Goal: Navigation & Orientation: Find specific page/section

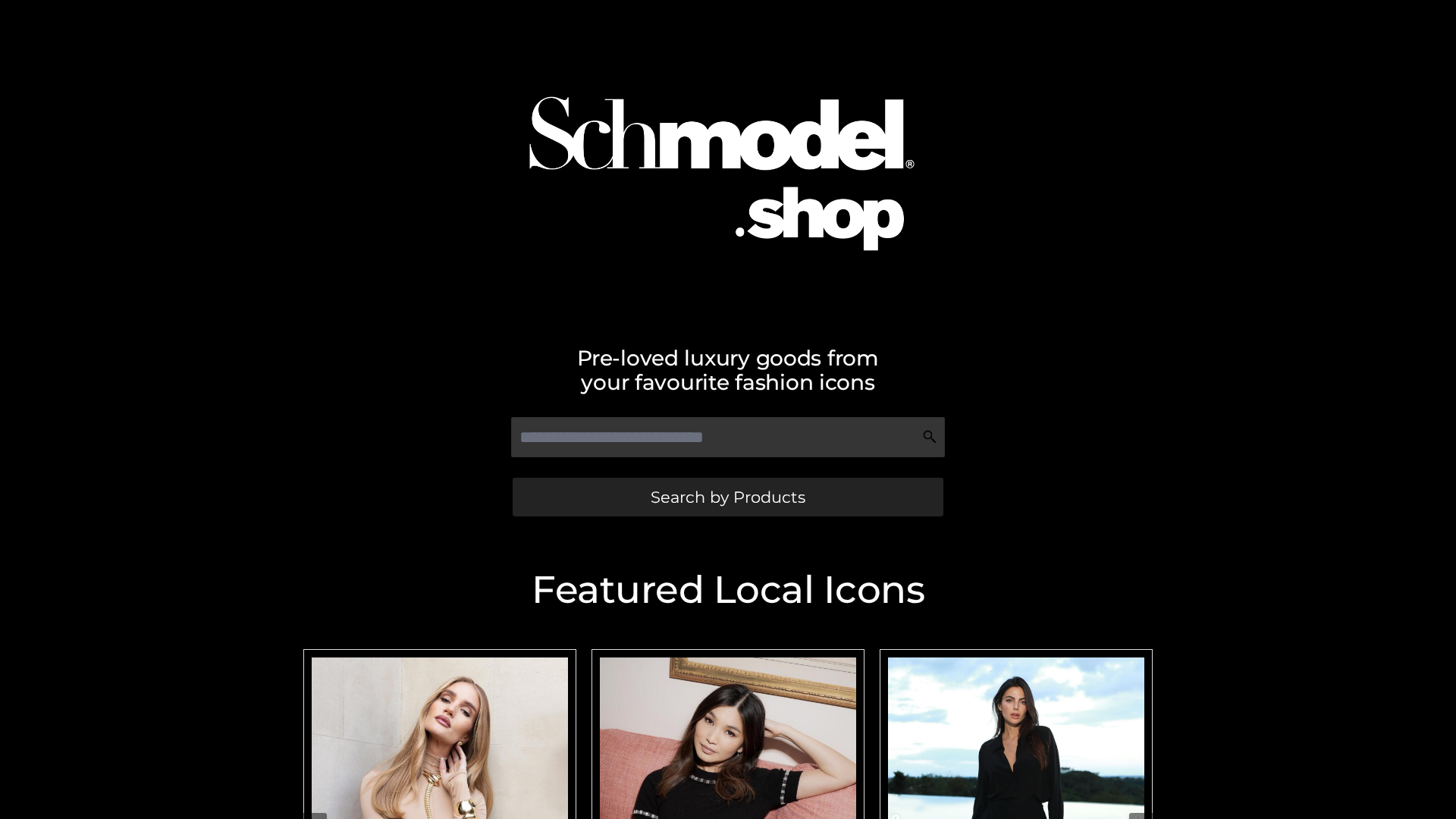
click at [727, 496] on span "Search by Products" at bounding box center [728, 496] width 155 height 16
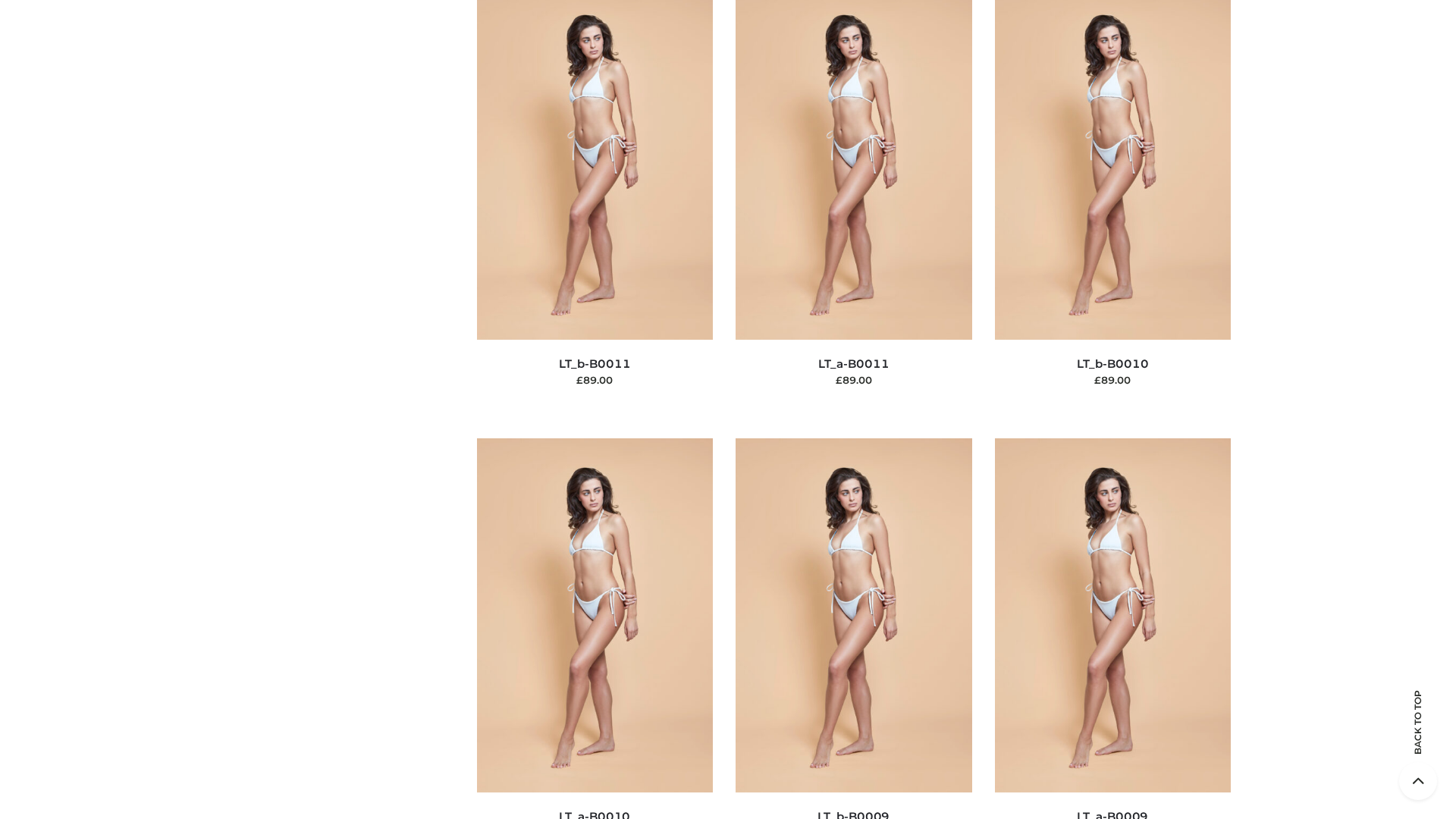
scroll to position [6808, 0]
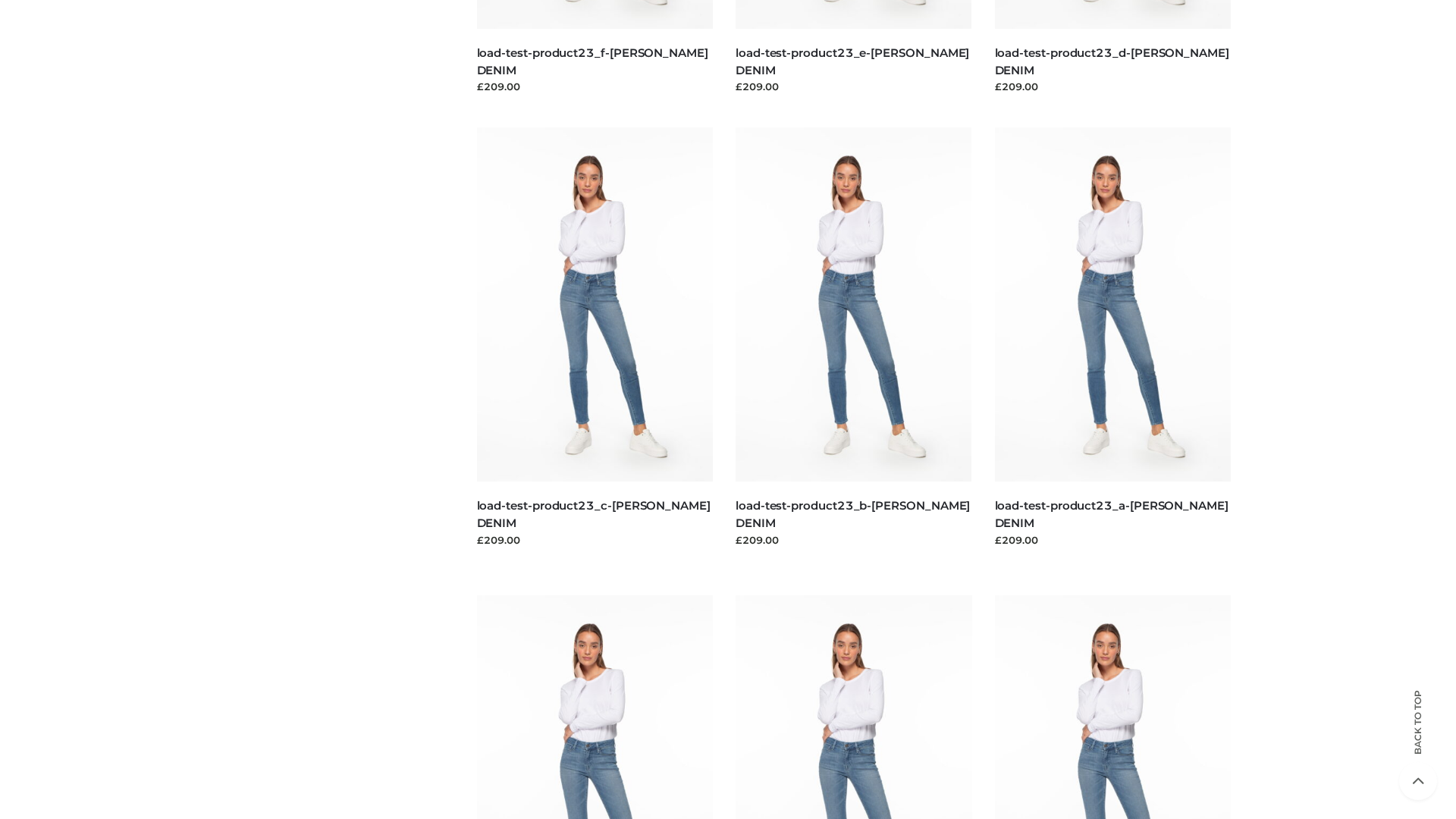
scroll to position [1330, 0]
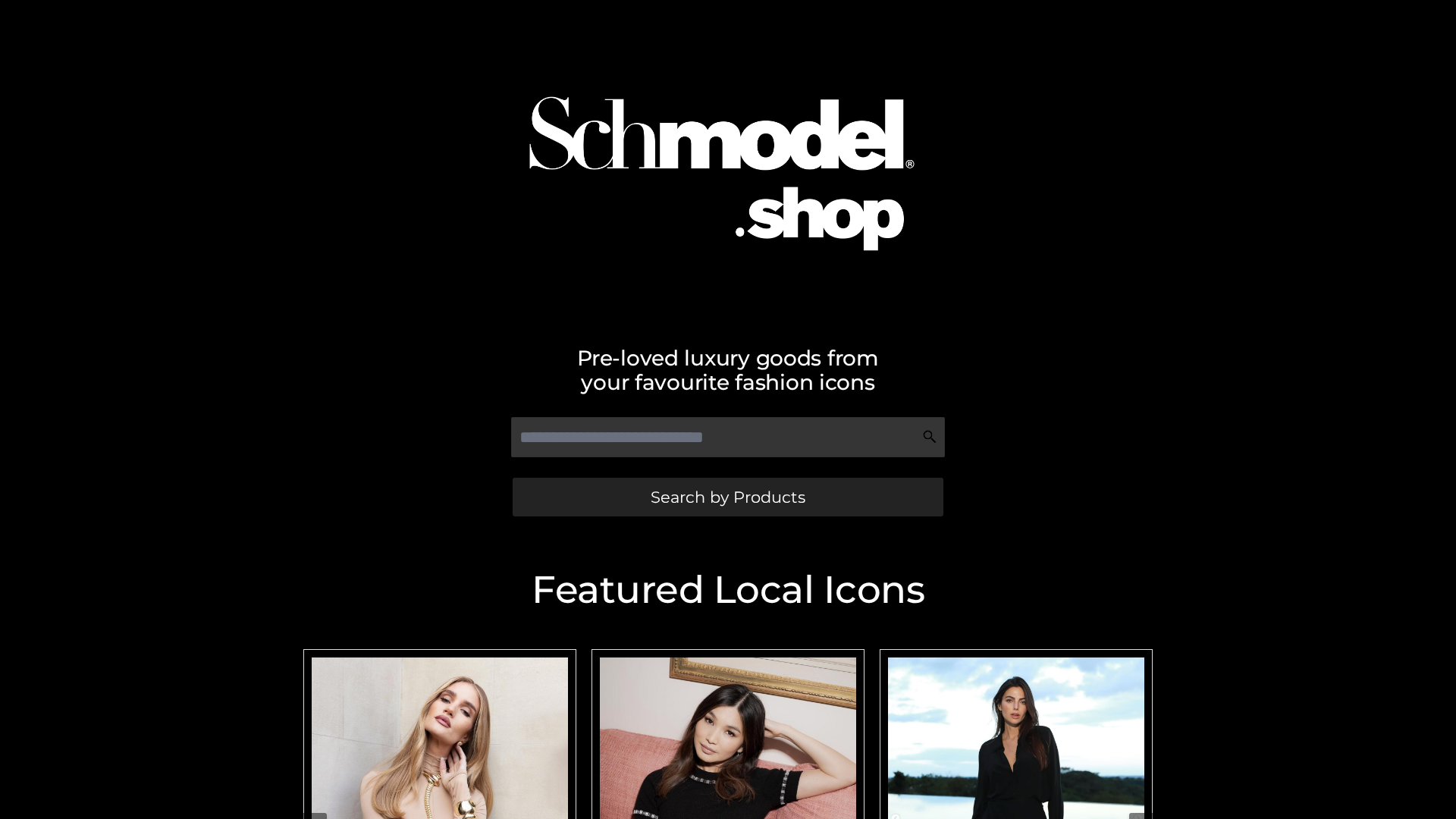
click at [727, 496] on span "Search by Products" at bounding box center [728, 496] width 155 height 16
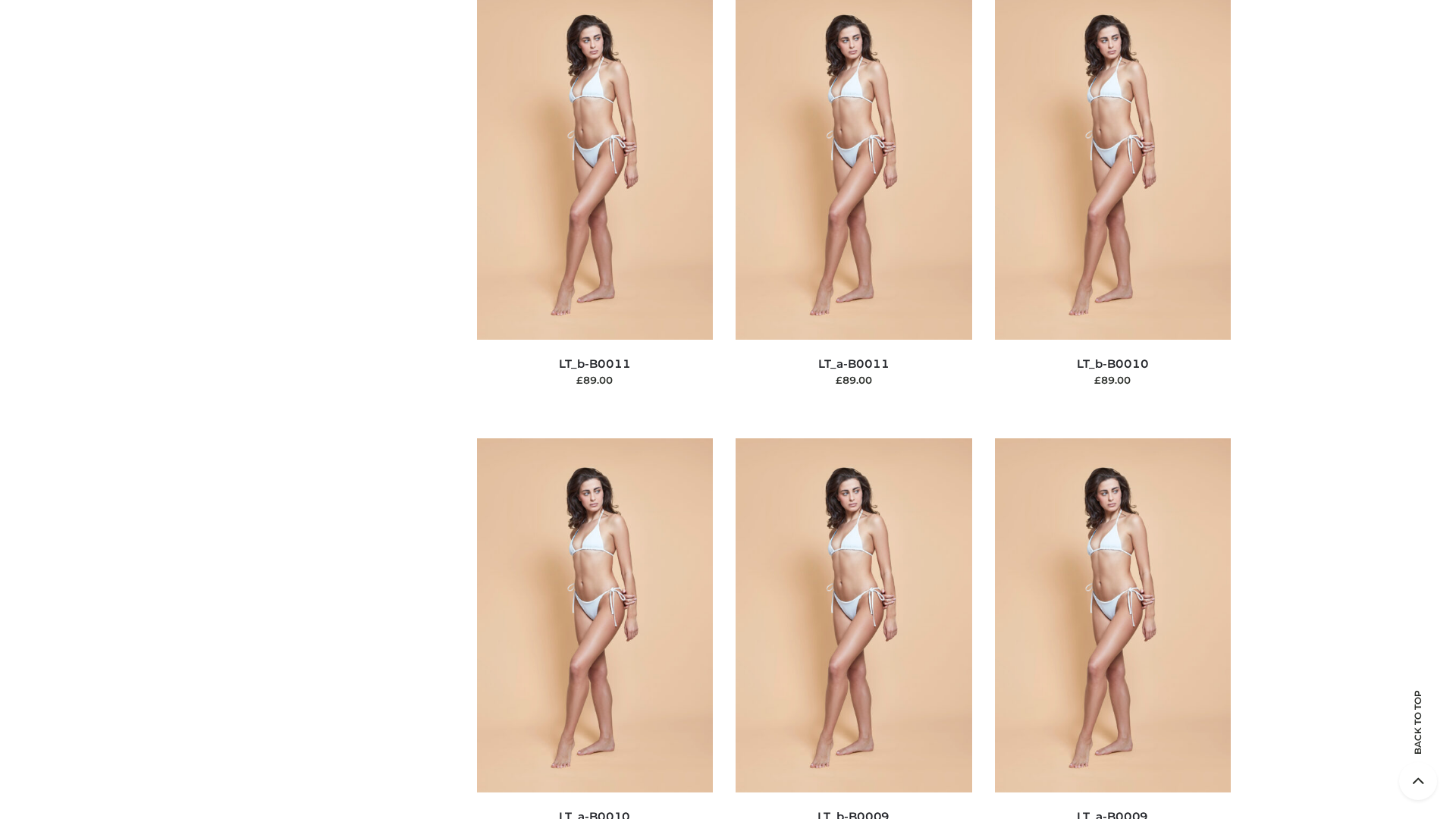
scroll to position [6808, 0]
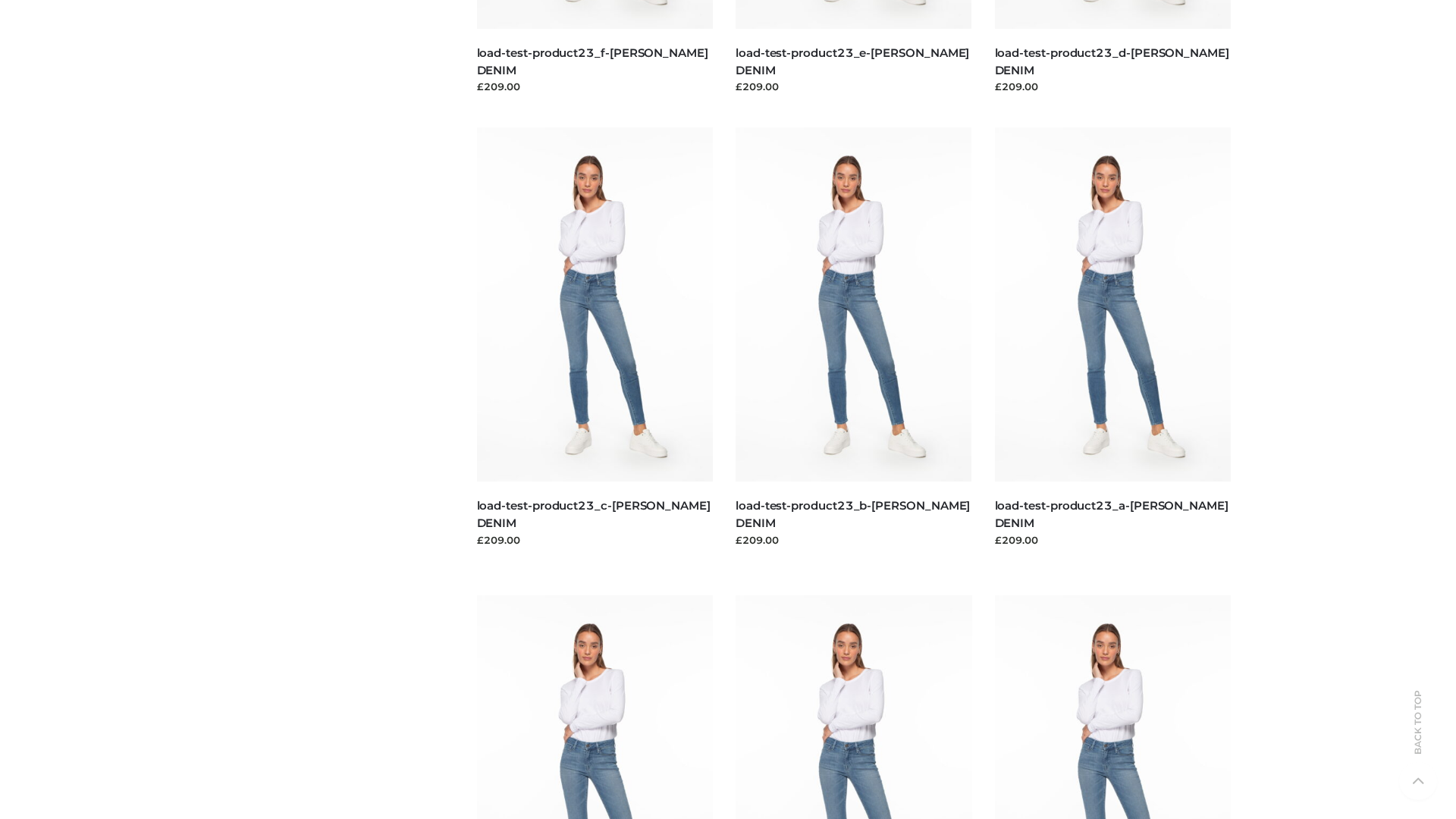
scroll to position [1330, 0]
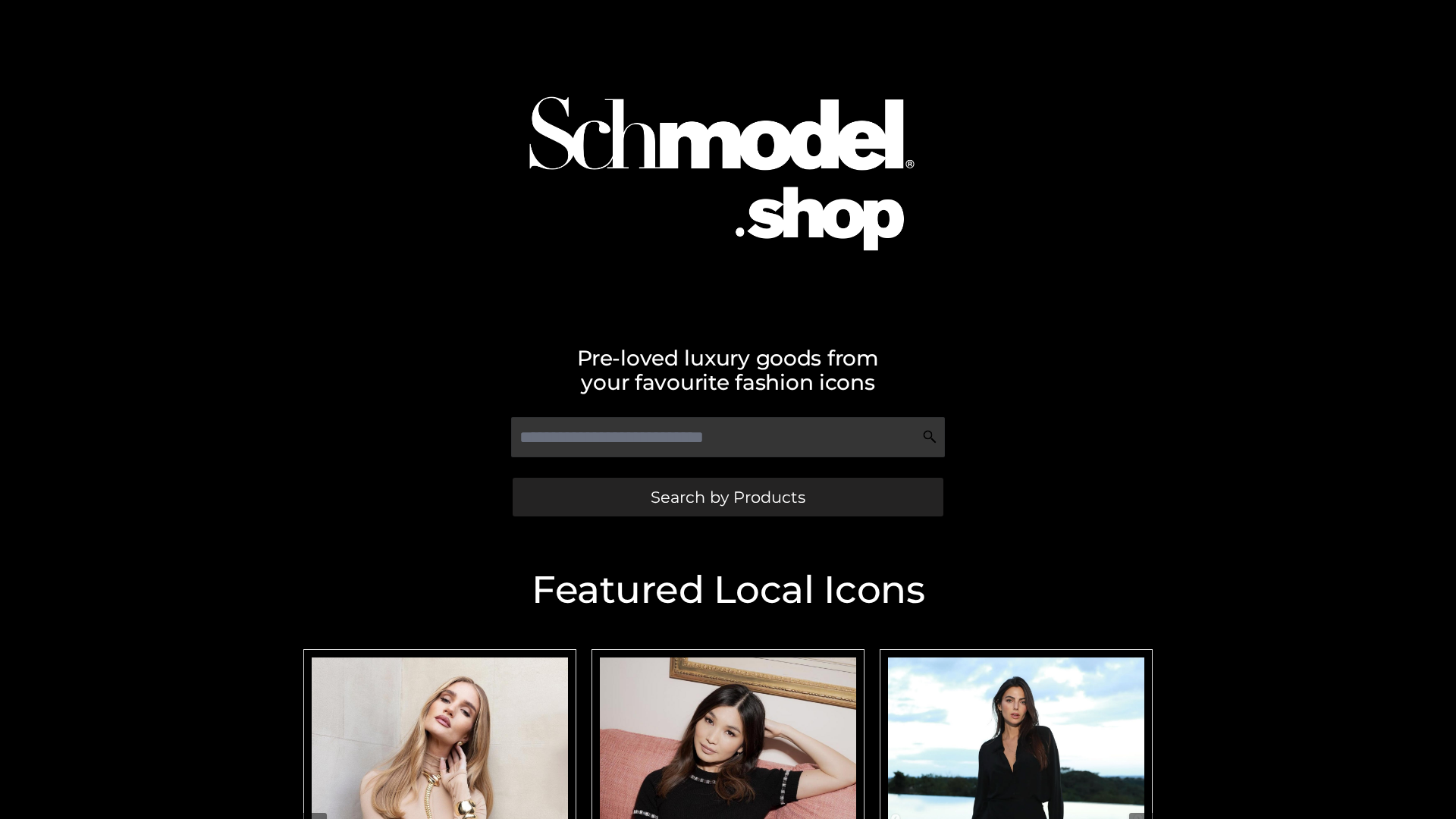
click at [727, 496] on span "Search by Products" at bounding box center [728, 496] width 155 height 16
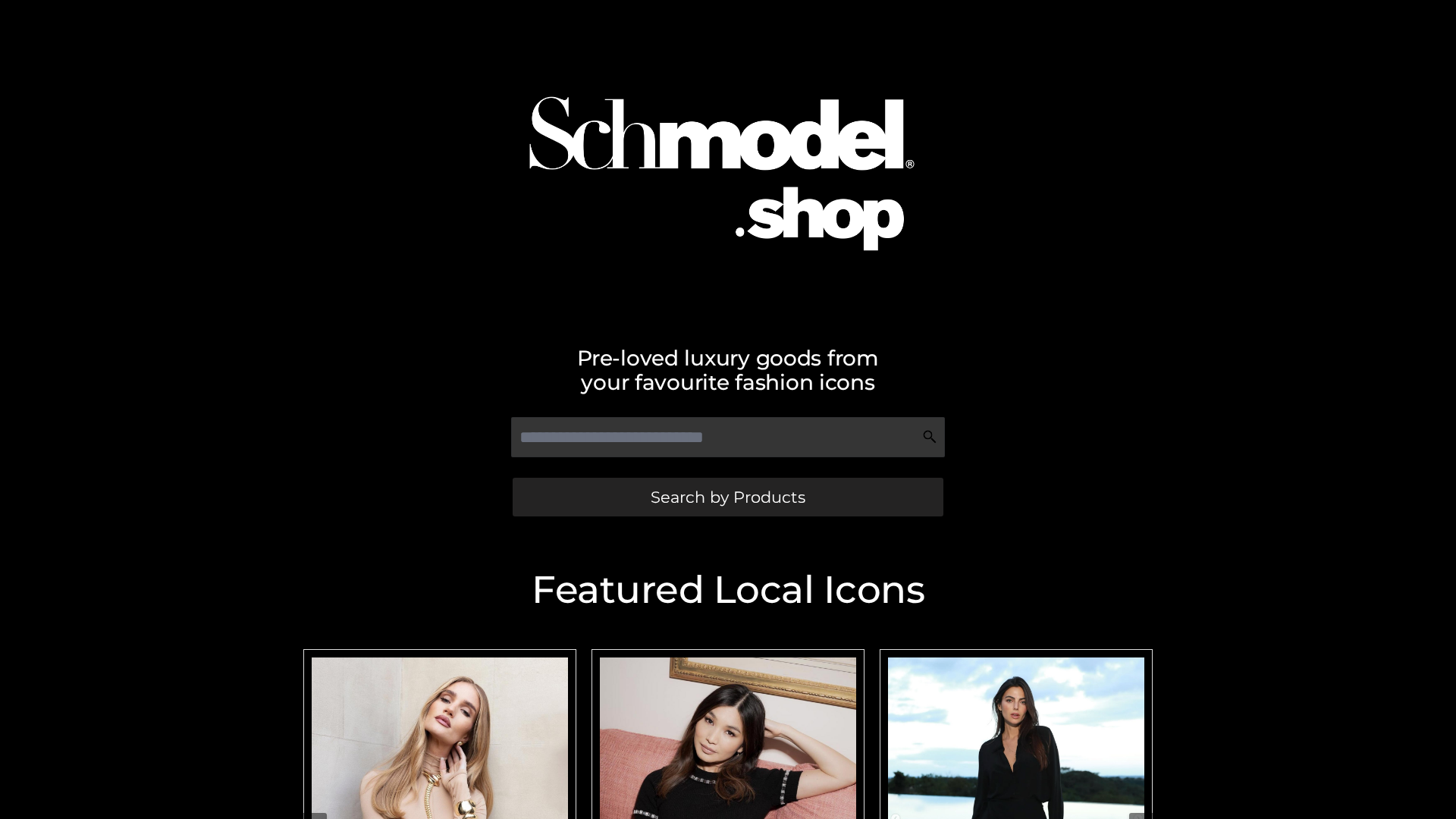
click at [727, 496] on span "Search by Products" at bounding box center [728, 496] width 155 height 16
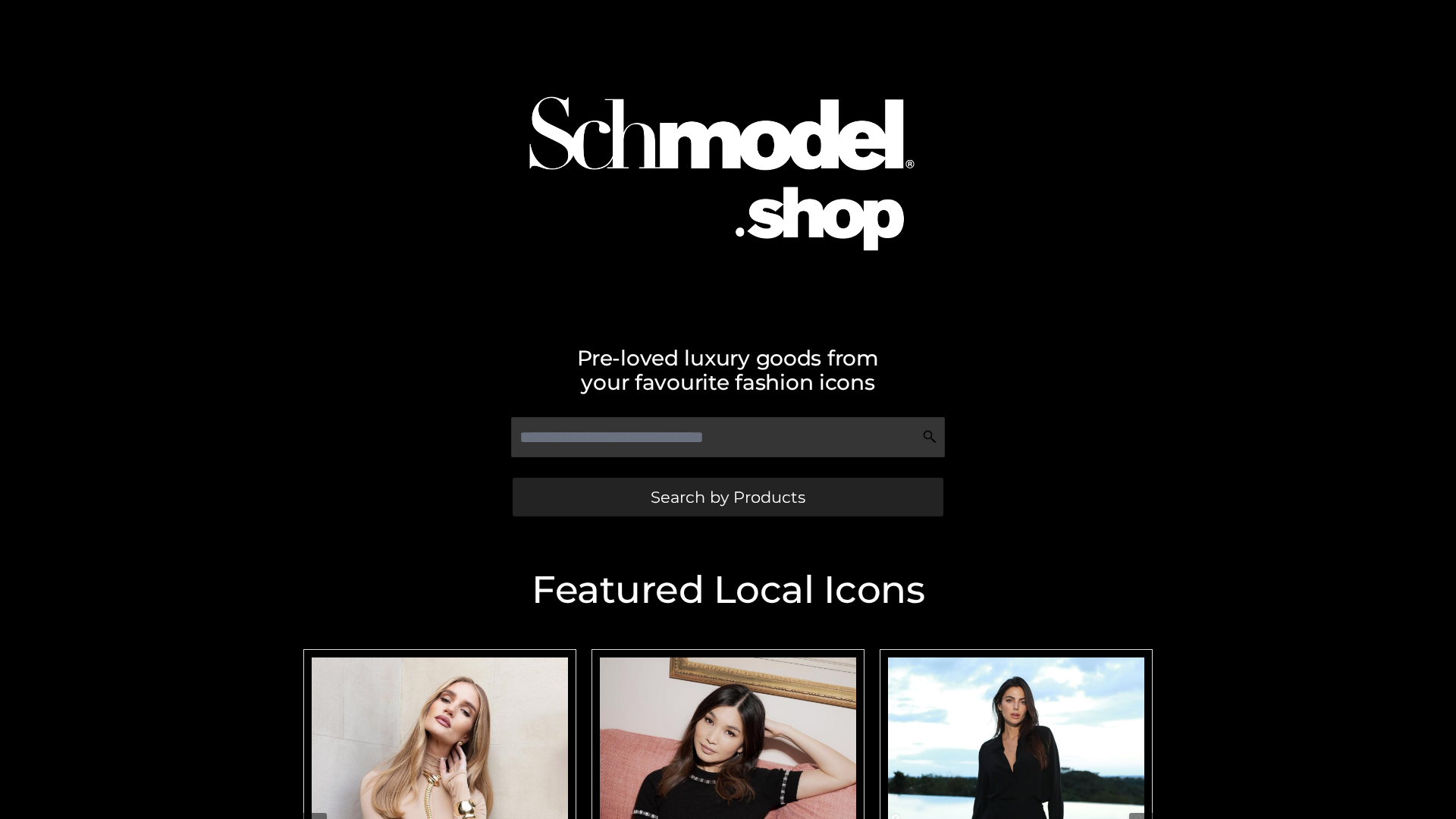
click at [727, 496] on span "Search by Products" at bounding box center [728, 496] width 155 height 16
